Goal: Task Accomplishment & Management: Manage account settings

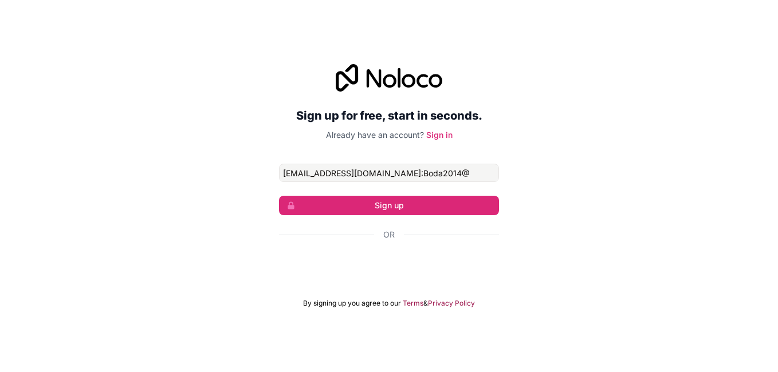
drag, startPoint x: 429, startPoint y: 173, endPoint x: 517, endPoint y: 184, distance: 88.3
click at [518, 184] on div "Sign up for free, start in seconds. Already have an account? Sign in [EMAIL_ADD…" at bounding box center [389, 186] width 778 height 276
click at [436, 178] on input "[EMAIL_ADDRESS][DOMAIN_NAME]:Boda2014@" at bounding box center [389, 173] width 220 height 18
type input "[EMAIL_ADDRESS][DOMAIN_NAME]:Boda2014@"
click at [429, 128] on div "Sign up for free, start in seconds. Already have an account? Sign in" at bounding box center [389, 102] width 220 height 77
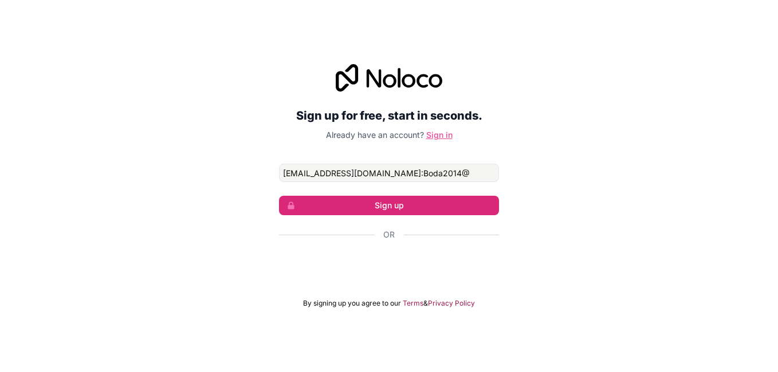
click at [433, 133] on link "Sign in" at bounding box center [439, 135] width 26 height 10
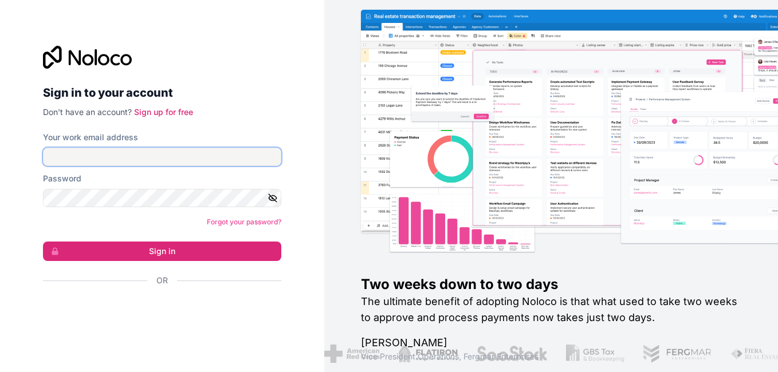
click at [158, 155] on input "Your work email address" at bounding box center [162, 157] width 238 height 18
paste input "[EMAIL_ADDRESS][DOMAIN_NAME]:Boda2014@"
drag, startPoint x: 196, startPoint y: 158, endPoint x: 318, endPoint y: 165, distance: 121.6
click at [318, 165] on div "Sign in to your account Don't have an account? Sign up for free Your work email…" at bounding box center [162, 186] width 324 height 372
type input "[EMAIL_ADDRESS][DOMAIN_NAME]"
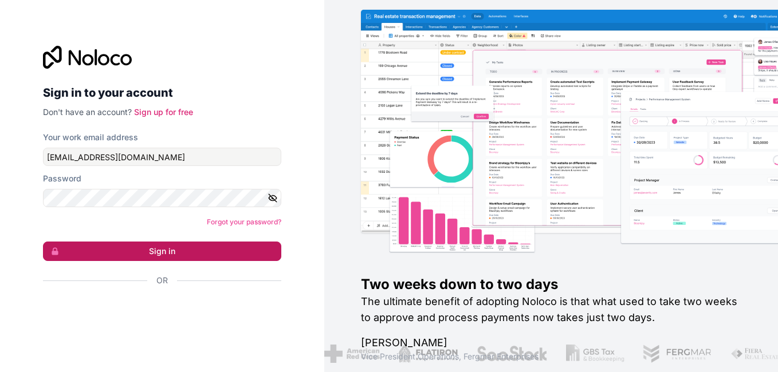
click at [112, 253] on button "Sign in" at bounding box center [162, 251] width 238 height 19
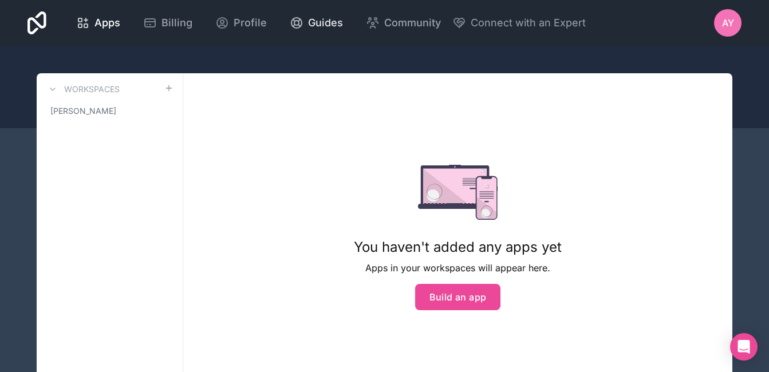
click at [317, 17] on span "Guides" at bounding box center [325, 23] width 35 height 16
click at [89, 111] on span "[PERSON_NAME]" at bounding box center [83, 110] width 66 height 11
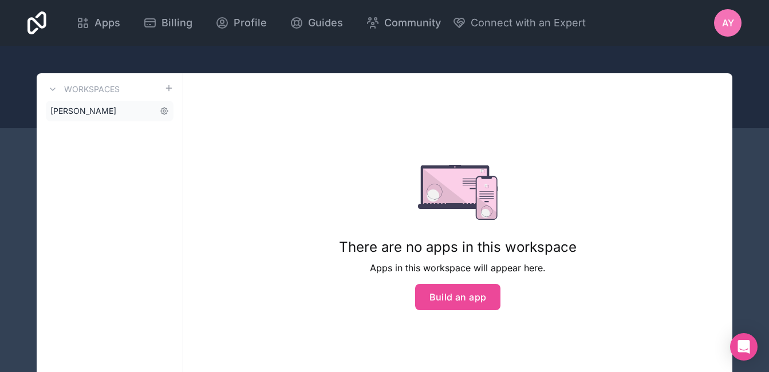
click at [72, 113] on span "[PERSON_NAME]" at bounding box center [83, 110] width 66 height 11
click at [162, 113] on icon at bounding box center [164, 111] width 7 height 7
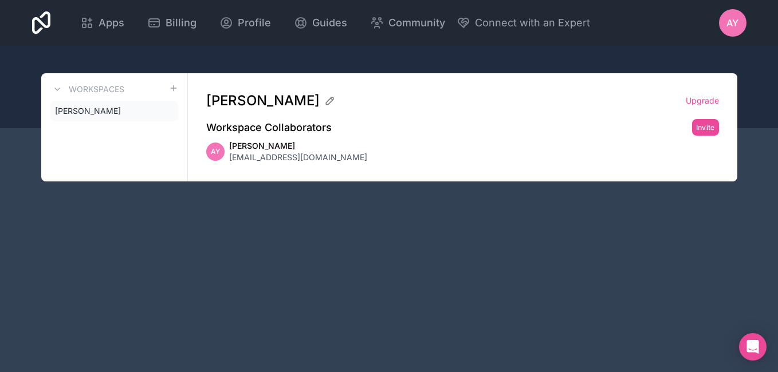
click at [287, 153] on span "[EMAIL_ADDRESS][DOMAIN_NAME]" at bounding box center [298, 157] width 138 height 11
